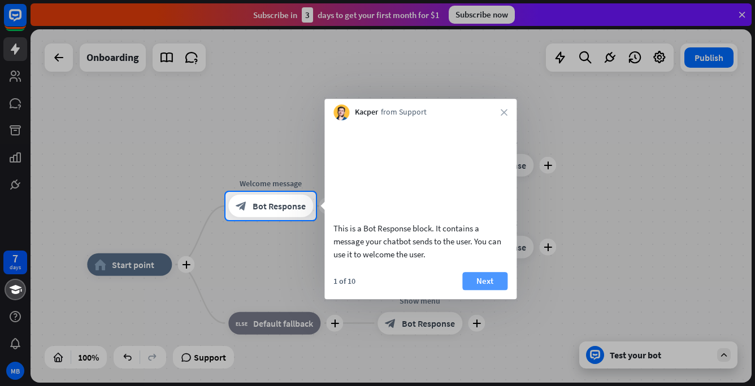
click at [486, 290] on button "Next" at bounding box center [484, 281] width 45 height 18
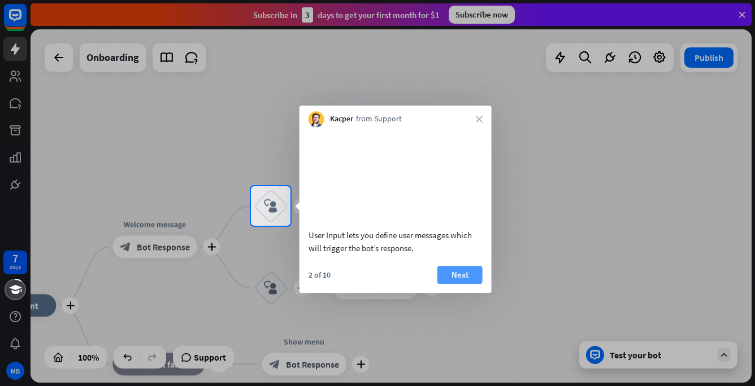
click at [464, 284] on button "Next" at bounding box center [459, 275] width 45 height 18
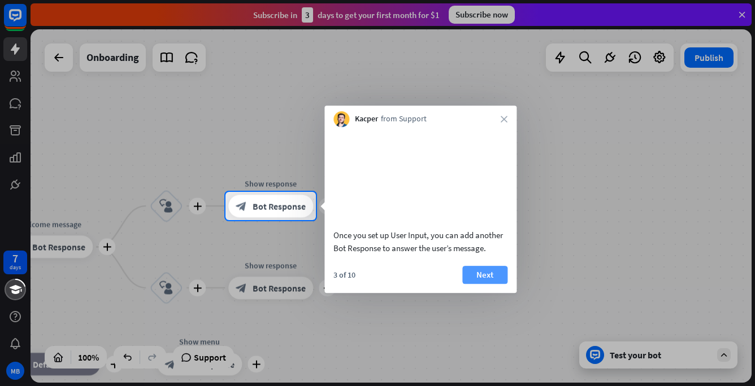
click at [467, 284] on button "Next" at bounding box center [484, 275] width 45 height 18
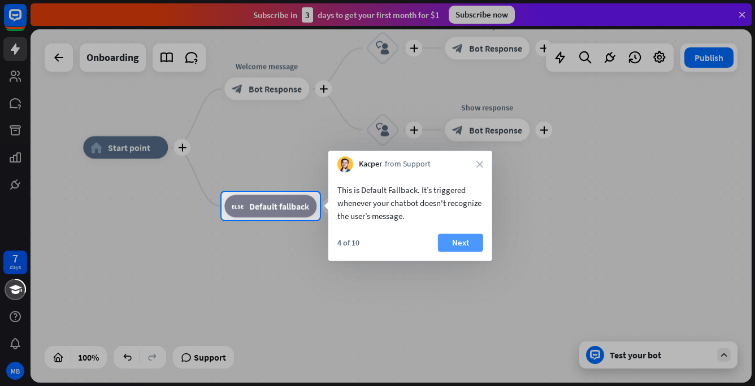
click at [466, 246] on button "Next" at bounding box center [460, 243] width 45 height 18
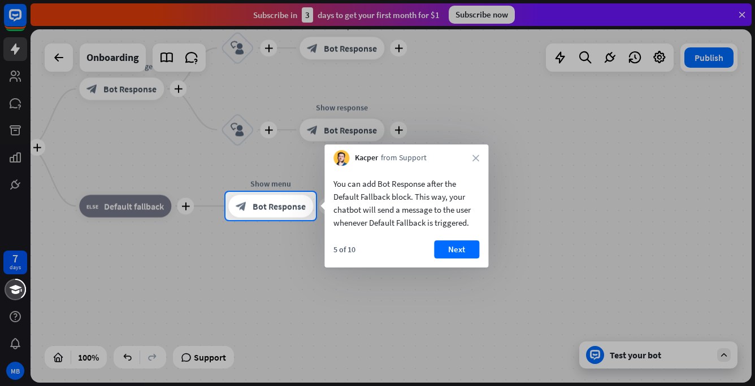
click at [466, 246] on button "Next" at bounding box center [456, 250] width 45 height 18
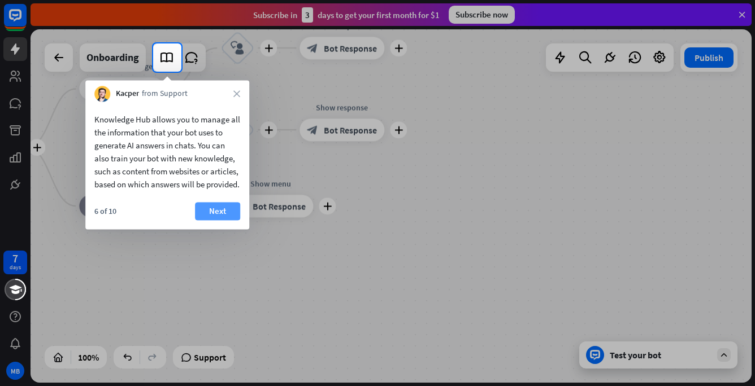
click at [215, 220] on button "Next" at bounding box center [217, 211] width 45 height 18
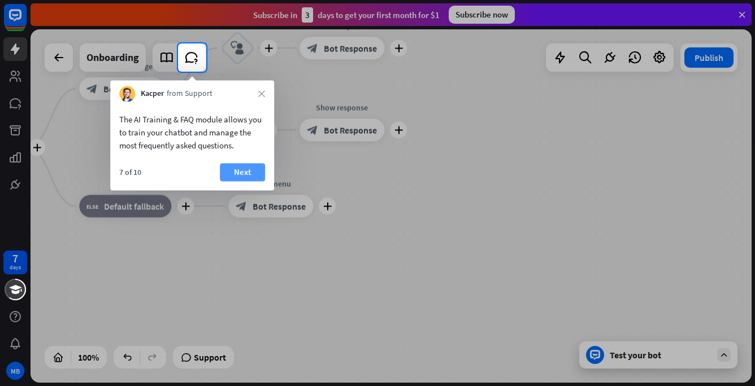
click at [242, 171] on button "Next" at bounding box center [242, 172] width 45 height 18
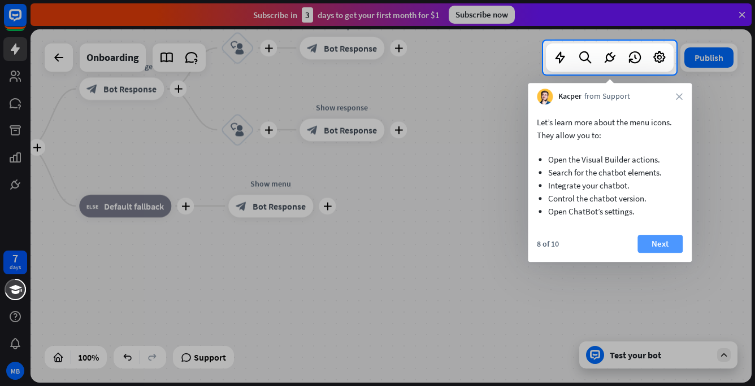
click at [666, 245] on button "Next" at bounding box center [659, 244] width 45 height 18
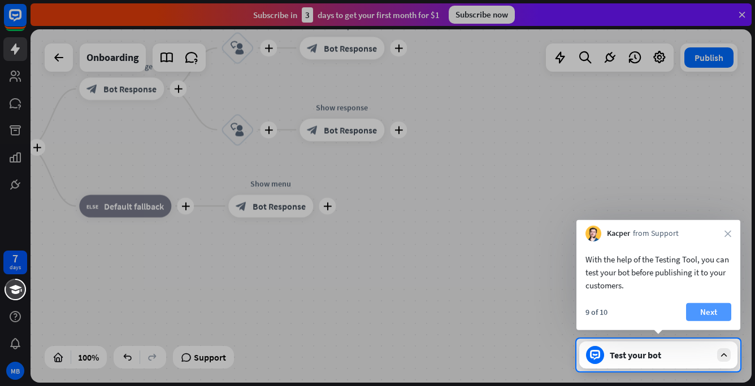
click at [706, 316] on button "Next" at bounding box center [708, 312] width 45 height 18
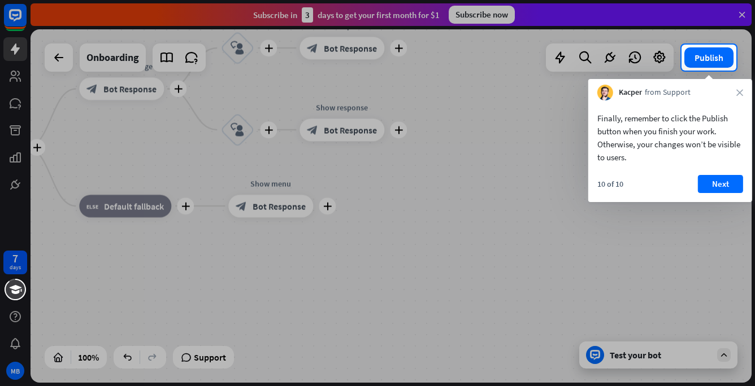
click at [722, 174] on div "Finally, remember to click the Publish button when you finish your work. Otherw…" at bounding box center [670, 152] width 164 height 102
click at [714, 181] on button "Next" at bounding box center [720, 184] width 45 height 18
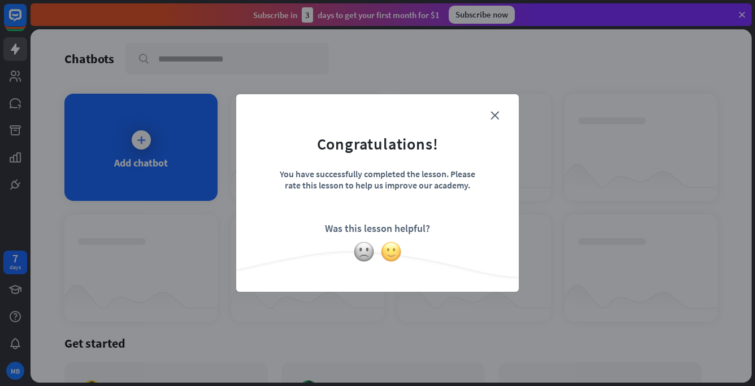
click at [394, 259] on img at bounding box center [390, 251] width 21 height 21
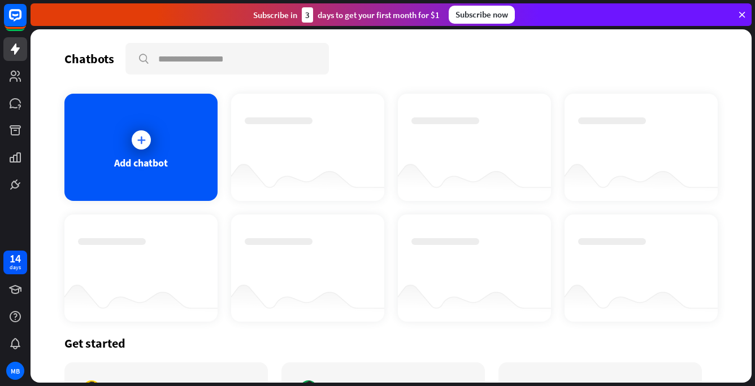
click at [91, 341] on div "Get started" at bounding box center [390, 344] width 653 height 16
click at [172, 115] on div "Add chatbot" at bounding box center [140, 147] width 153 height 107
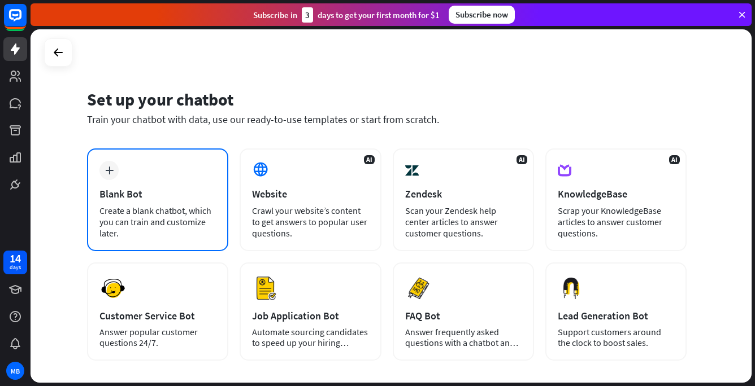
click at [166, 198] on div "Blank Bot" at bounding box center [157, 194] width 116 height 13
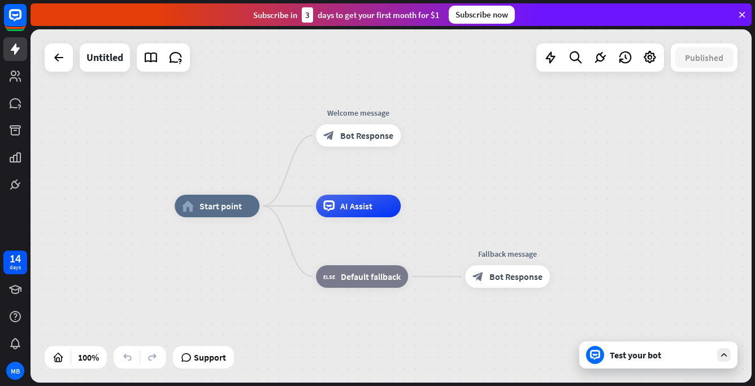
click at [654, 360] on div "Test your bot" at bounding box center [661, 355] width 102 height 11
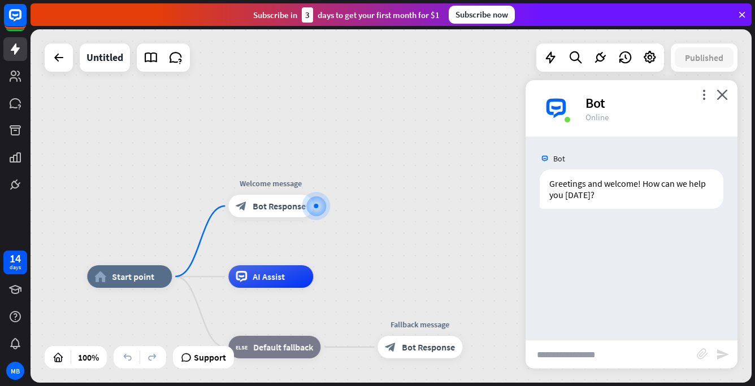
drag, startPoint x: 625, startPoint y: 211, endPoint x: 682, endPoint y: 272, distance: 83.5
click at [682, 272] on div "Bot Greetings and welcome! How can we help you [DATE]? [DATE] 1:07 PM Show JSON" at bounding box center [631, 238] width 212 height 203
drag, startPoint x: 560, startPoint y: 201, endPoint x: 662, endPoint y: 286, distance: 132.8
click at [662, 286] on div "Bot Greetings and welcome! How can we help you [DATE]? [DATE] 1:07 PM Show JSON" at bounding box center [631, 238] width 212 height 203
drag, startPoint x: 552, startPoint y: 232, endPoint x: 608, endPoint y: 248, distance: 58.8
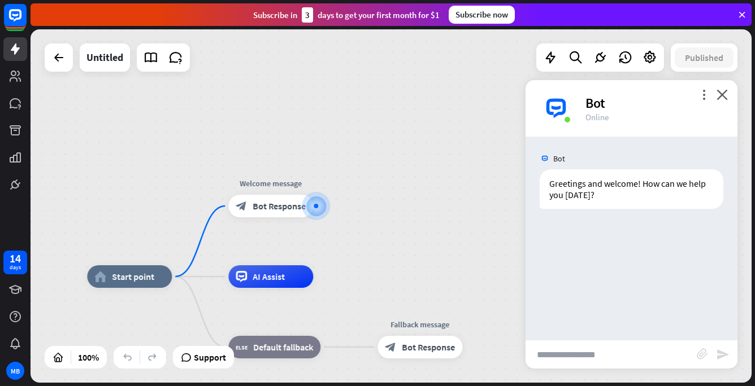
click at [608, 248] on div "Bot Greetings and welcome! How can we help you [DATE]? [DATE] 1:07 PM Show JSON" at bounding box center [631, 238] width 212 height 203
click at [603, 185] on div "Greetings and welcome! How can we help you [DATE]?" at bounding box center [632, 189] width 184 height 40
click at [618, 110] on div "Bot" at bounding box center [654, 103] width 138 height 18
drag, startPoint x: 214, startPoint y: 158, endPoint x: 5, endPoint y: 52, distance: 233.7
click at [727, 90] on icon "close" at bounding box center [721, 94] width 11 height 11
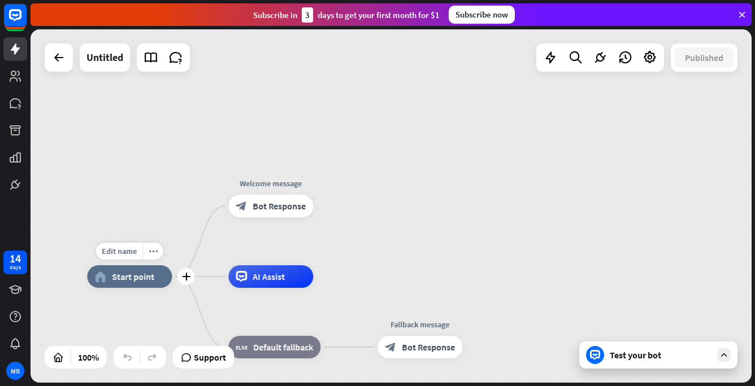
click at [124, 280] on span "Start point" at bounding box center [133, 276] width 42 height 11
click at [129, 358] on icon at bounding box center [126, 357] width 11 height 11
drag, startPoint x: 18, startPoint y: 189, endPoint x: 53, endPoint y: 90, distance: 104.9
click at [16, 48] on icon at bounding box center [15, 49] width 9 height 11
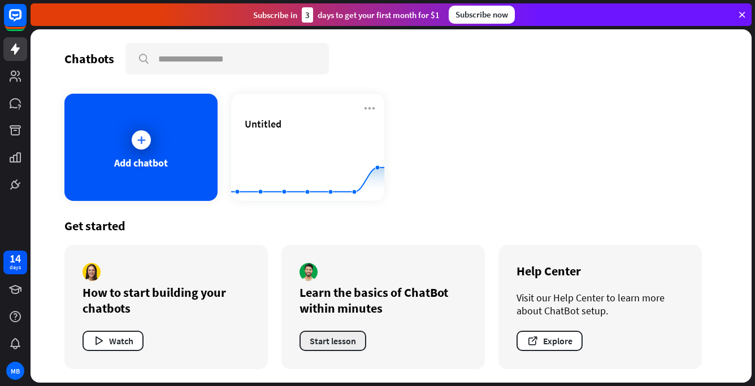
click at [334, 343] on button "Start lesson" at bounding box center [332, 341] width 67 height 20
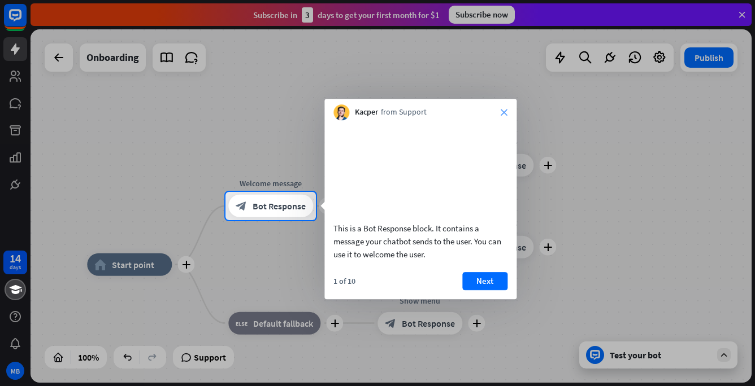
click at [506, 111] on icon "close" at bounding box center [504, 112] width 7 height 7
